Goal: Book appointment/travel/reservation

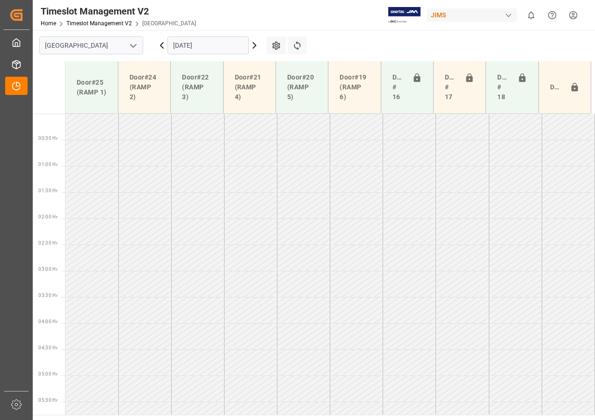
scroll to position [290, 0]
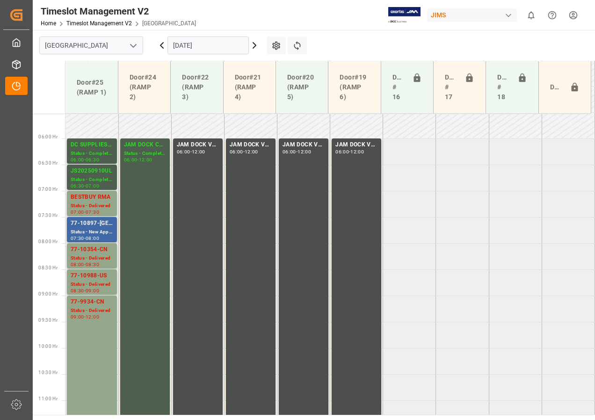
click at [105, 226] on div "77-10897-[GEOGRAPHIC_DATA]" at bounding box center [92, 223] width 43 height 9
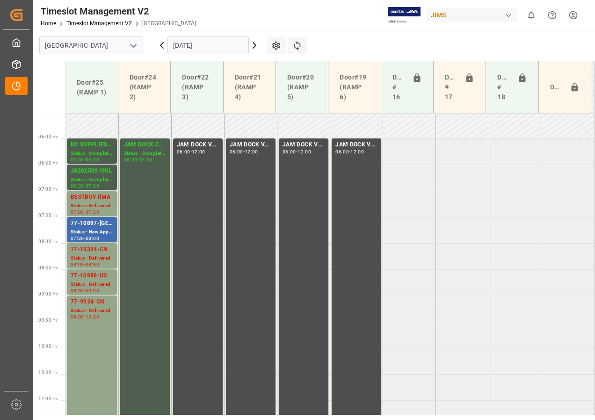
click at [190, 45] on input "[DATE]" at bounding box center [207, 45] width 81 height 18
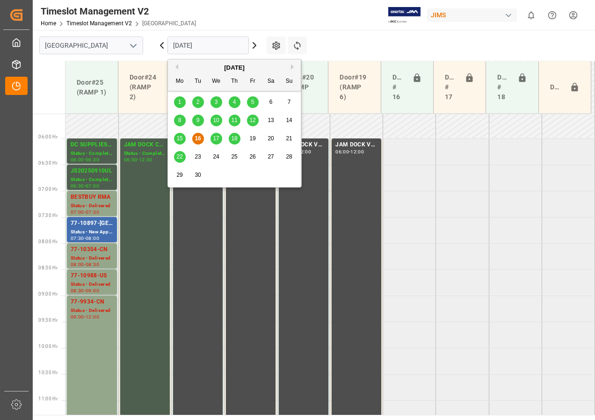
click at [233, 140] on span "18" at bounding box center [234, 138] width 6 height 7
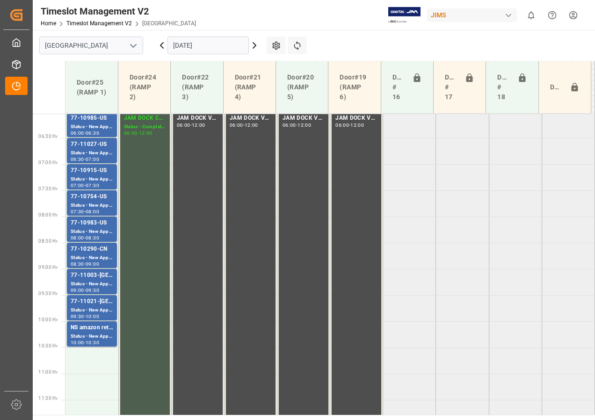
scroll to position [315, 0]
click at [181, 51] on input "[DATE]" at bounding box center [207, 45] width 81 height 18
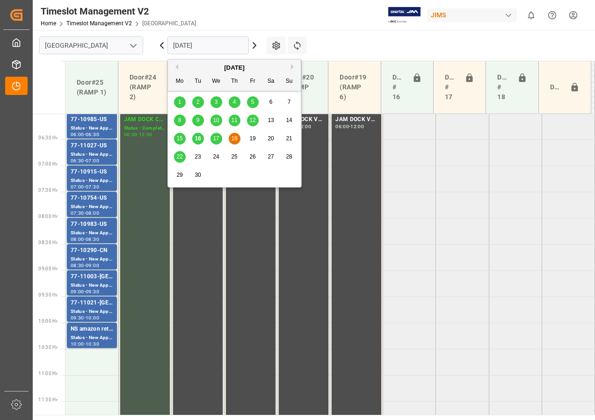
click at [214, 137] on span "17" at bounding box center [216, 138] width 6 height 7
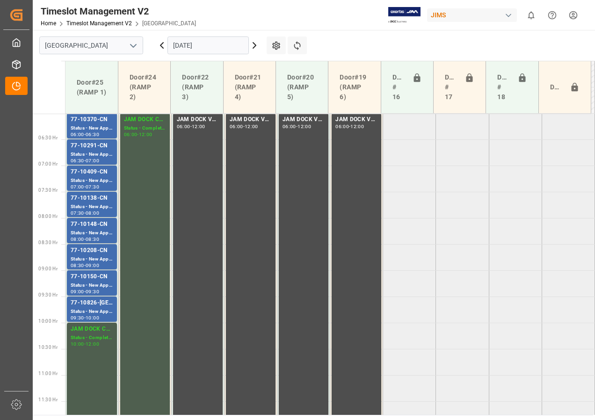
click at [179, 48] on input "[DATE]" at bounding box center [207, 45] width 81 height 18
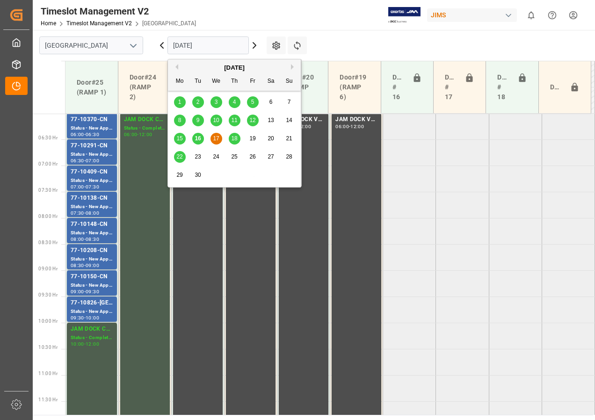
click at [200, 139] on span "16" at bounding box center [198, 138] width 6 height 7
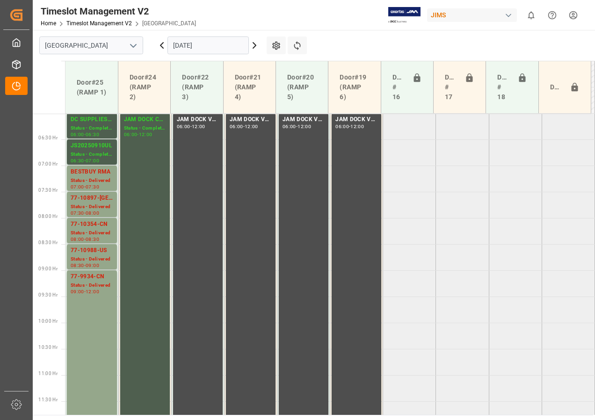
click at [192, 47] on input "[DATE]" at bounding box center [207, 45] width 81 height 18
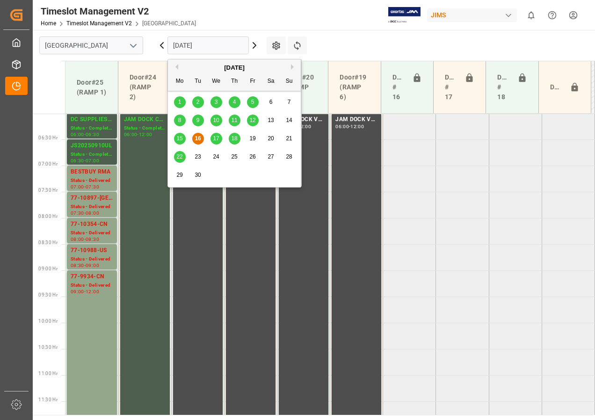
click at [215, 142] on div "17" at bounding box center [217, 138] width 12 height 11
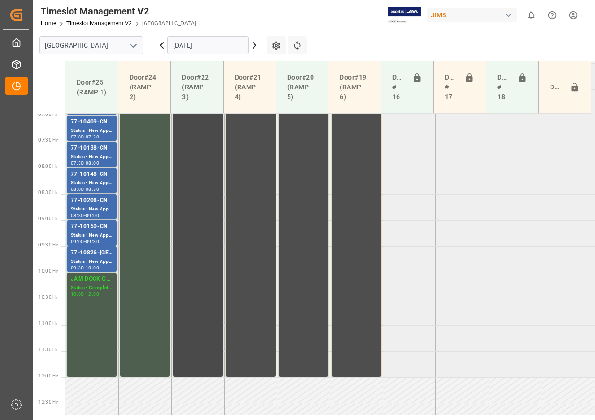
scroll to position [311, 0]
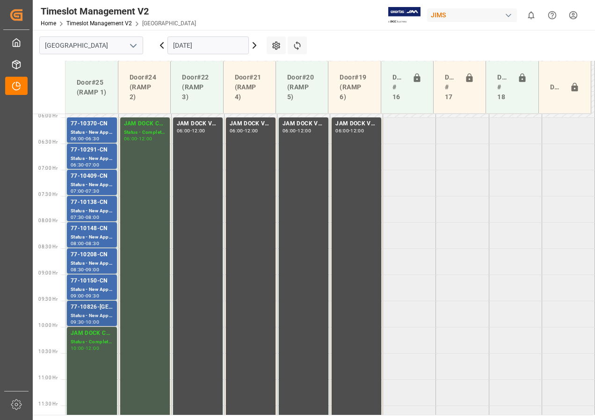
click at [102, 311] on div "77-10826-[GEOGRAPHIC_DATA]" at bounding box center [92, 307] width 43 height 9
click at [87, 291] on div "Status - New Appointment" at bounding box center [92, 290] width 43 height 8
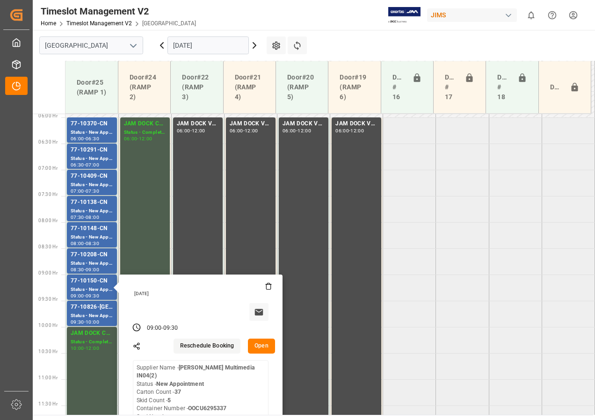
click at [188, 47] on input "[DATE]" at bounding box center [207, 45] width 81 height 18
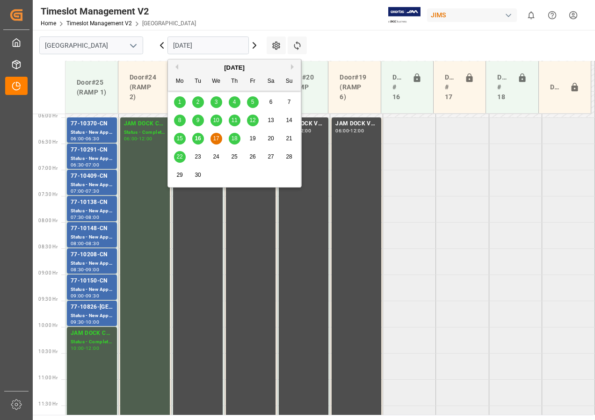
click at [234, 137] on span "18" at bounding box center [234, 138] width 6 height 7
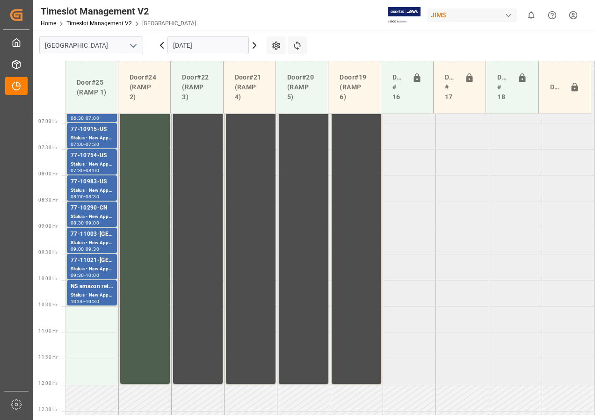
scroll to position [314, 0]
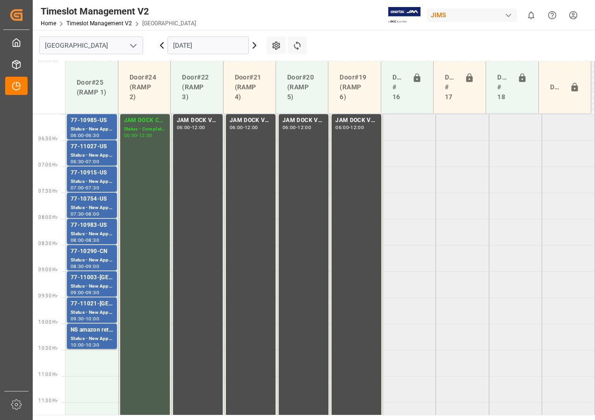
click at [186, 48] on input "[DATE]" at bounding box center [207, 45] width 81 height 18
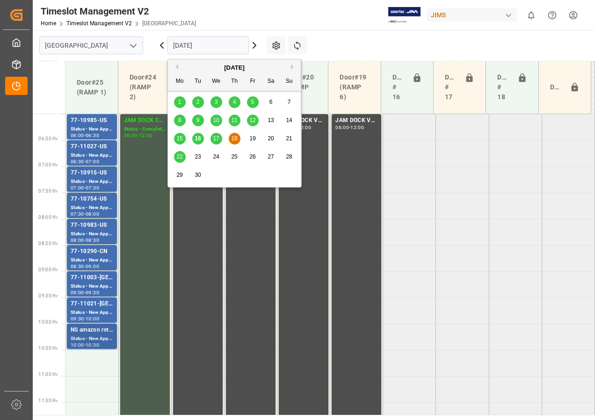
click at [88, 333] on div "NS amazon returns" at bounding box center [92, 330] width 43 height 9
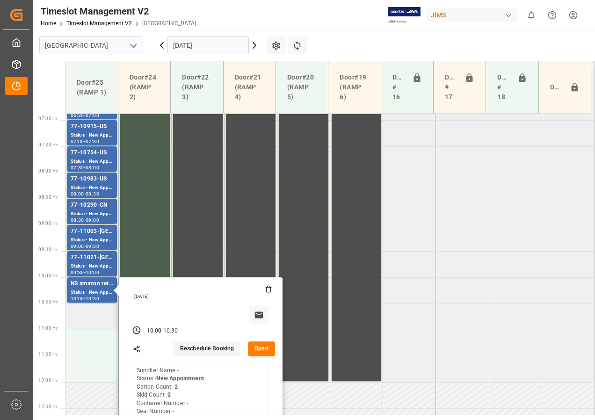
scroll to position [361, 0]
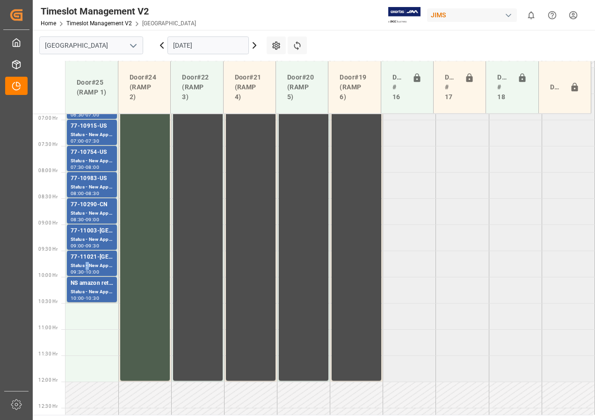
click at [87, 268] on div "Status - New Appointment" at bounding box center [92, 266] width 43 height 8
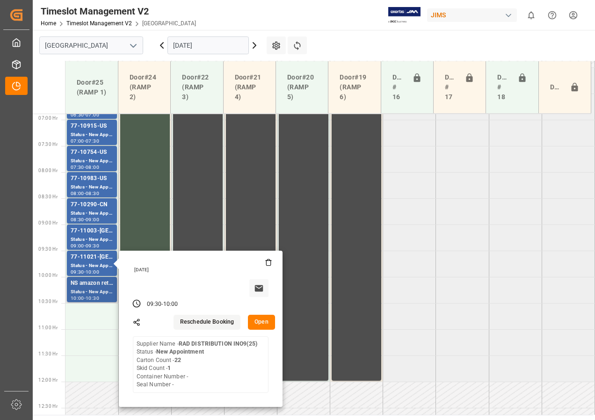
scroll to position [314, 0]
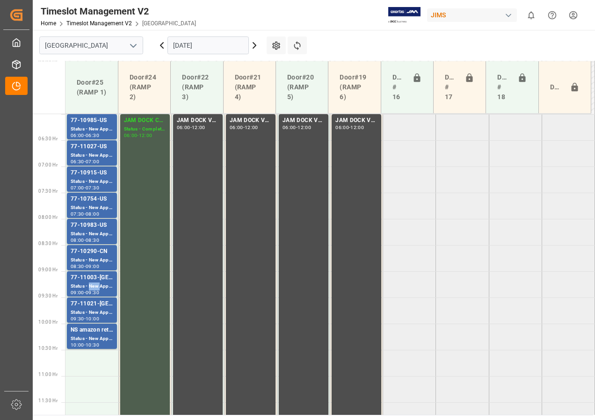
click at [94, 283] on div "Status - New Appointment" at bounding box center [92, 287] width 43 height 8
click at [95, 257] on div "Status - New Appointment" at bounding box center [92, 260] width 43 height 8
click at [102, 234] on div "Status - New Appointment" at bounding box center [92, 234] width 43 height 8
click at [104, 203] on div "77-10754-US" at bounding box center [92, 199] width 43 height 9
click at [101, 178] on div "Status - New Appointment" at bounding box center [92, 182] width 43 height 8
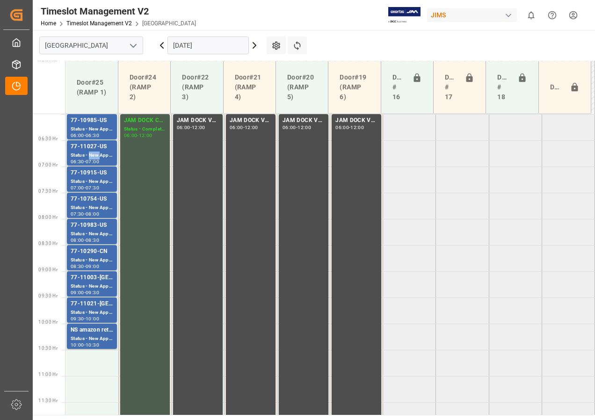
click at [95, 152] on div "Status - New Appointment" at bounding box center [92, 156] width 43 height 8
click at [92, 128] on div "Status - New Appointment" at bounding box center [92, 129] width 43 height 8
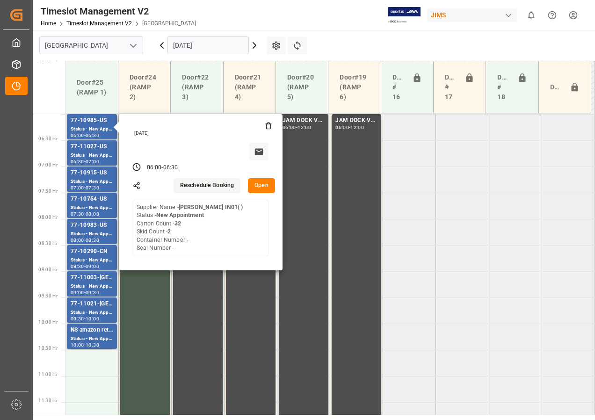
click at [187, 45] on input "[DATE]" at bounding box center [207, 45] width 81 height 18
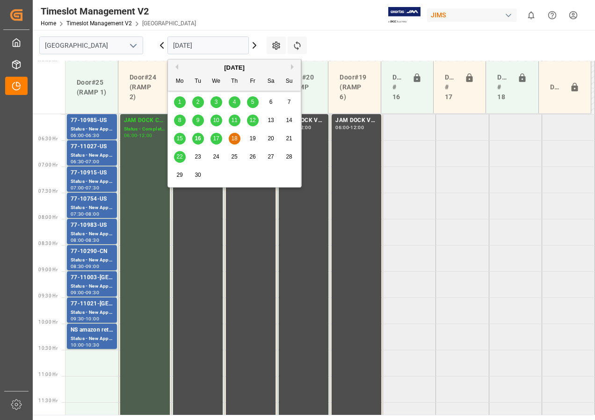
click at [253, 138] on span "19" at bounding box center [252, 138] width 6 height 7
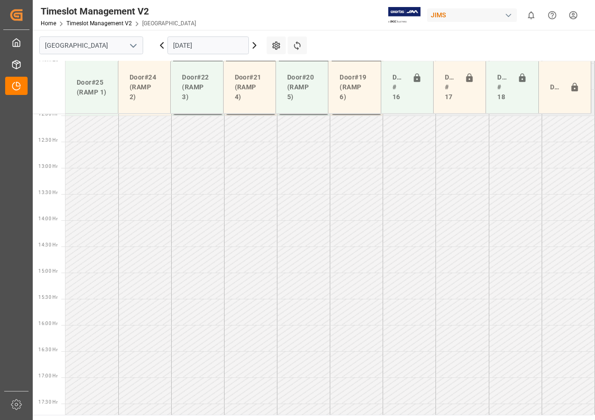
scroll to position [642, 0]
click at [187, 48] on input "[DATE]" at bounding box center [207, 45] width 81 height 18
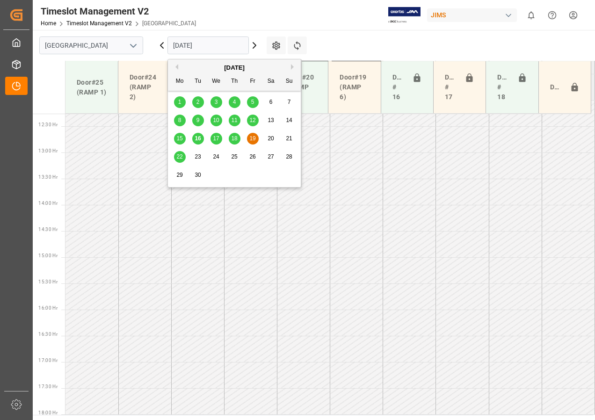
click at [177, 157] on span "22" at bounding box center [179, 156] width 6 height 7
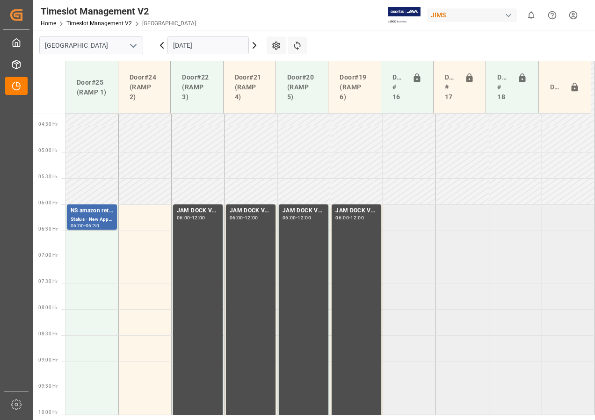
scroll to position [220, 0]
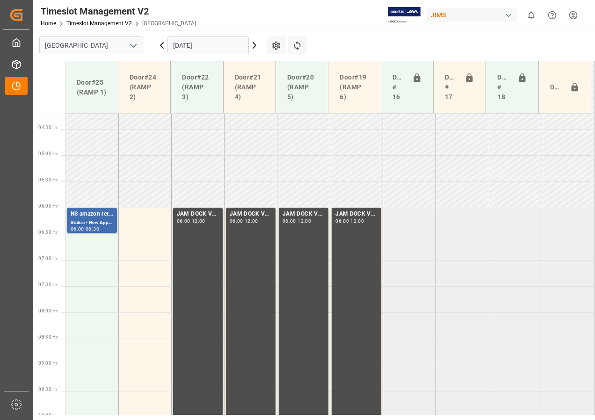
click at [190, 47] on input "[DATE]" at bounding box center [207, 45] width 81 height 18
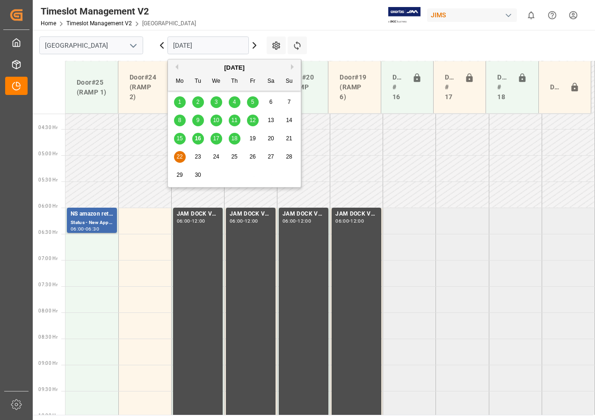
click at [250, 155] on span "26" at bounding box center [252, 156] width 6 height 7
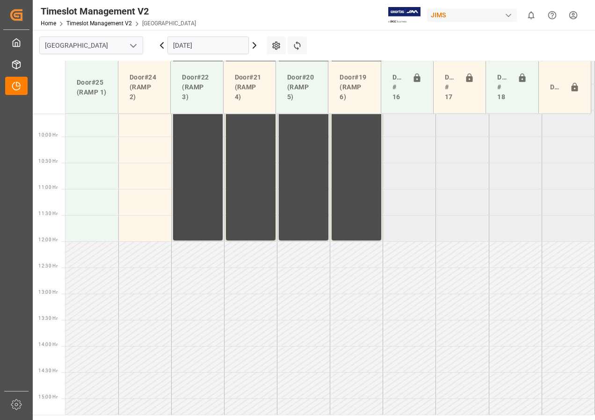
scroll to position [361, 0]
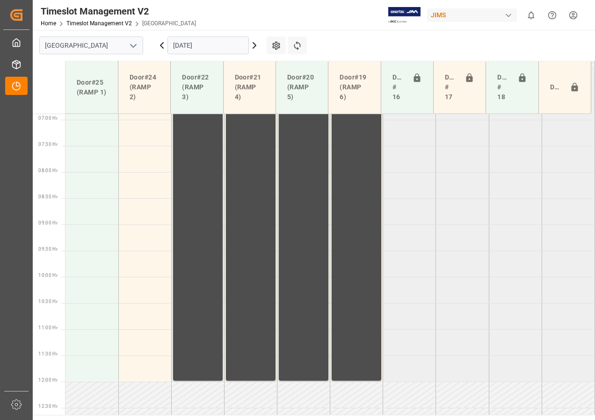
click at [189, 47] on input "[DATE]" at bounding box center [207, 45] width 81 height 18
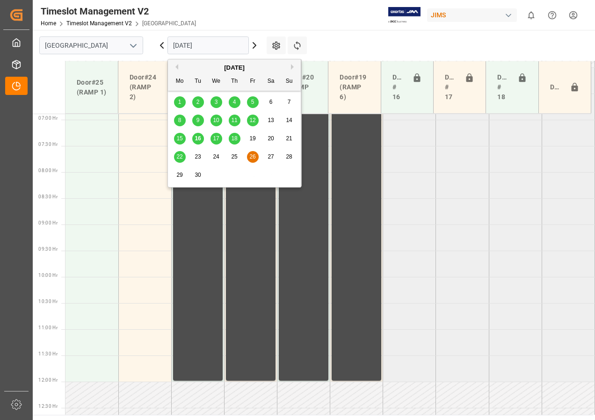
click at [216, 139] on span "17" at bounding box center [216, 138] width 6 height 7
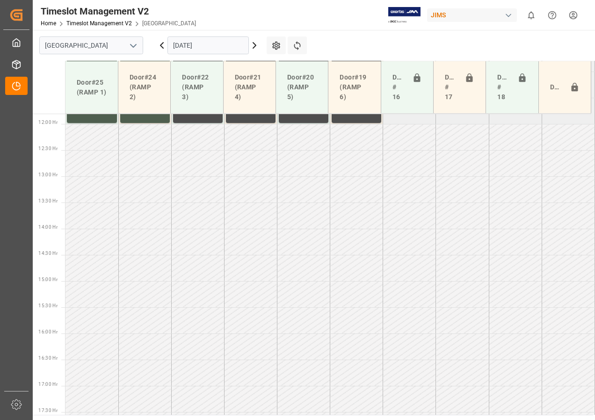
scroll to position [642, 0]
